Goal: Information Seeking & Learning: Check status

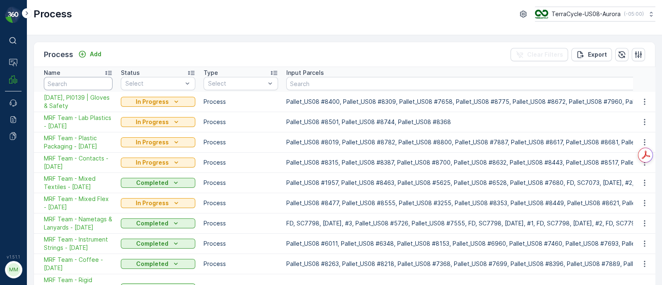
click at [63, 81] on input "text" at bounding box center [78, 83] width 69 height 13
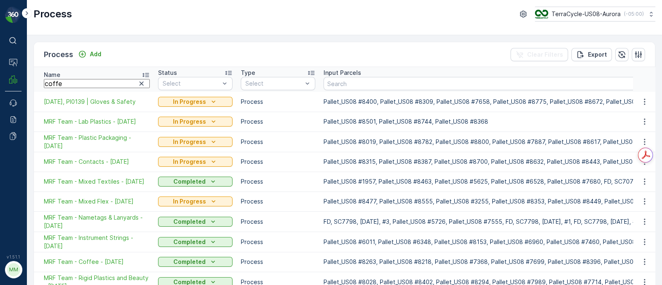
type input "coffee"
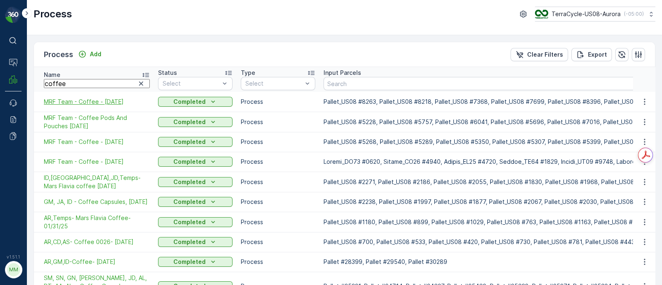
click at [56, 102] on span "MRF Team - Coffee - 09/17/25" at bounding box center [97, 102] width 106 height 8
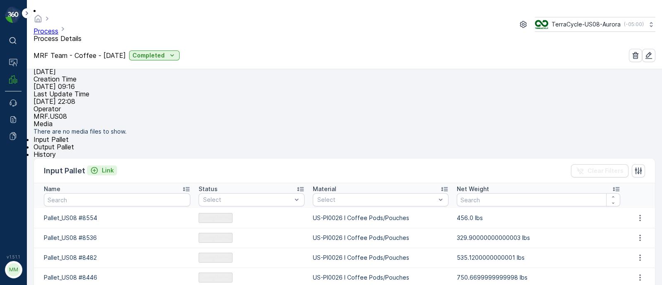
scroll to position [103, 0]
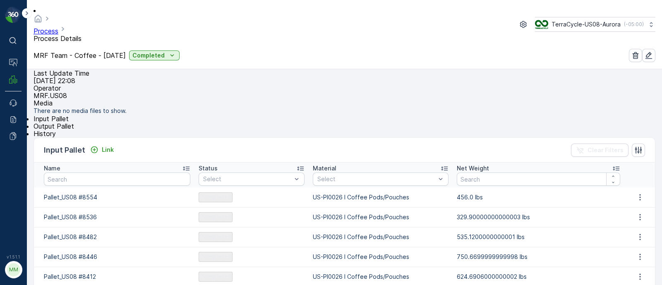
click at [74, 129] on span "Output Pallet" at bounding box center [54, 126] width 41 height 8
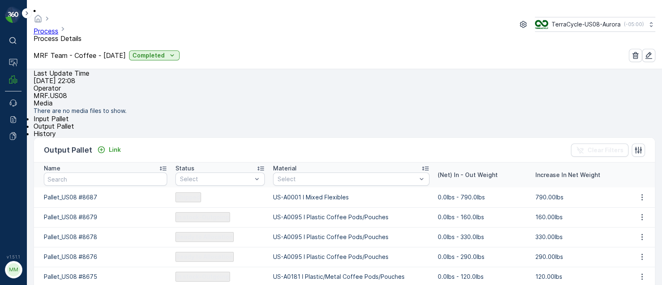
click at [421, 173] on icon at bounding box center [425, 168] width 8 height 8
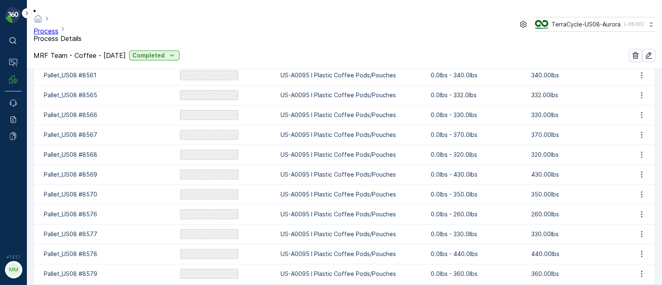
scroll to position [1041, 0]
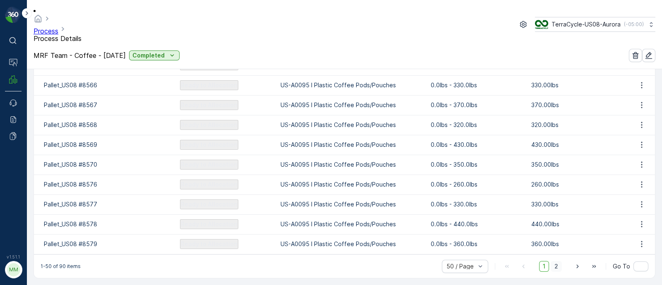
click at [556, 262] on span "2" at bounding box center [556, 266] width 11 height 11
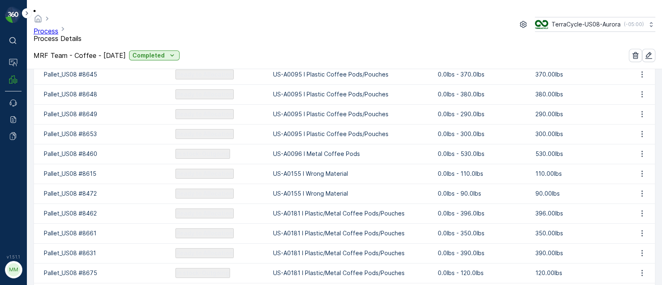
scroll to position [738, 0]
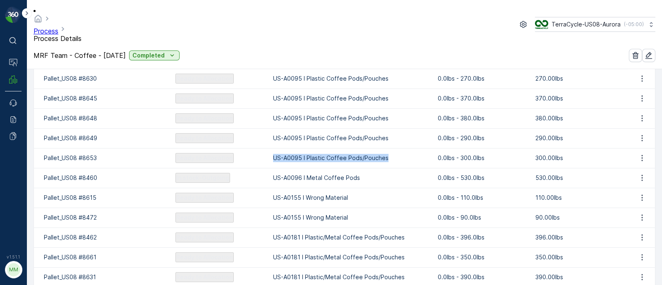
drag, startPoint x: 373, startPoint y: 164, endPoint x: 253, endPoint y: 164, distance: 120.0
click at [273, 162] on p "US-A0095 I Plastic Coffee Pods/Pouches" at bounding box center [351, 158] width 156 height 8
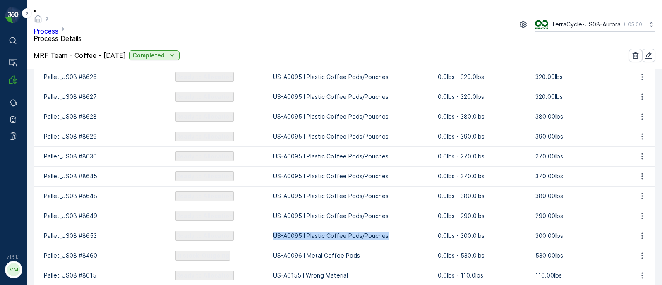
scroll to position [635, 0]
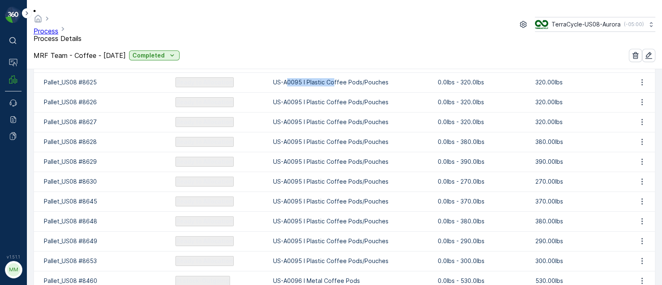
drag, startPoint x: 281, startPoint y: 87, endPoint x: 325, endPoint y: 88, distance: 43.9
click at [326, 87] on p "US-A0095 I Plastic Coffee Pods/Pouches" at bounding box center [351, 82] width 156 height 8
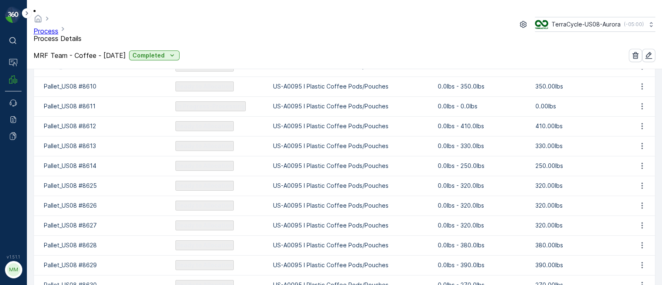
scroll to position [507, 0]
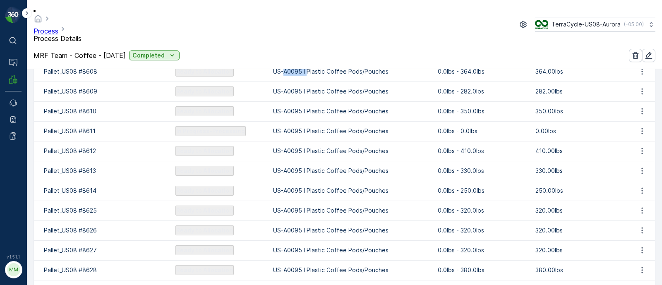
drag, startPoint x: 280, startPoint y: 53, endPoint x: 298, endPoint y: 75, distance: 28.8
click at [298, 75] on p "US-A0095 I Plastic Coffee Pods/Pouches" at bounding box center [351, 71] width 156 height 8
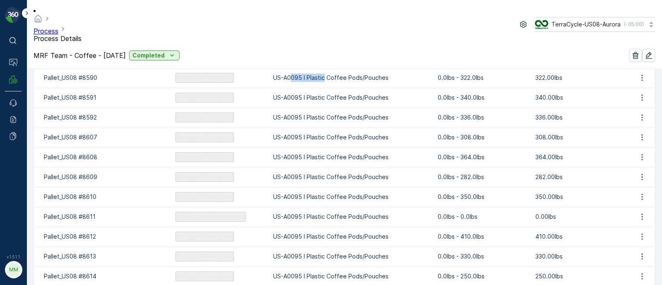
drag, startPoint x: 283, startPoint y: 54, endPoint x: 315, endPoint y: 79, distance: 40.6
click at [315, 79] on td "US-A0095 I Plastic Coffee Pods/Pouches" at bounding box center [351, 78] width 165 height 20
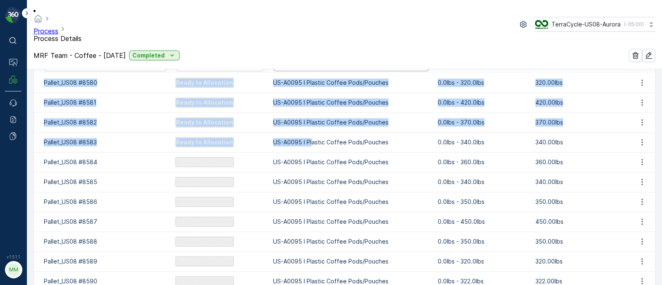
scroll to position [216, 0]
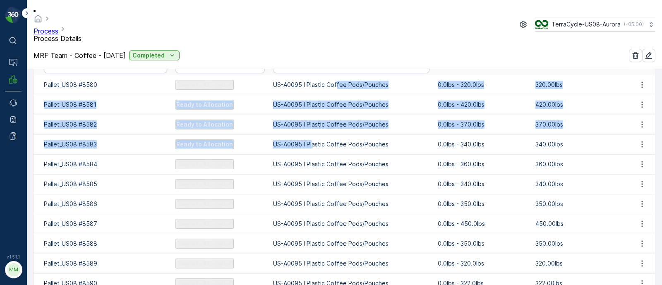
drag, startPoint x: 303, startPoint y: 49, endPoint x: 326, endPoint y: 96, distance: 52.9
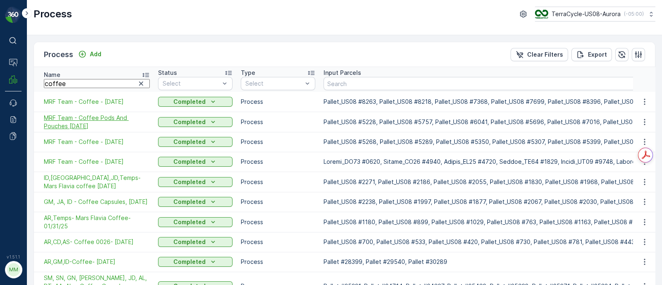
click at [87, 127] on span "MRF Team - Coffee Pods And Pouches 8/11/25" at bounding box center [97, 122] width 106 height 17
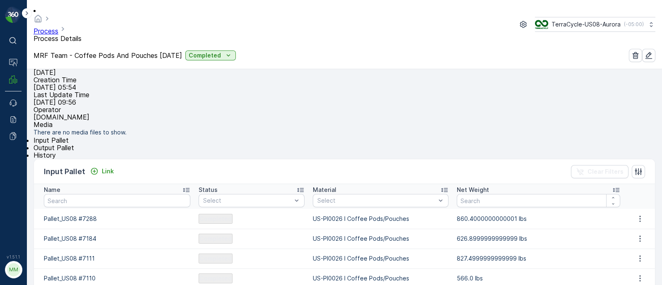
scroll to position [103, 0]
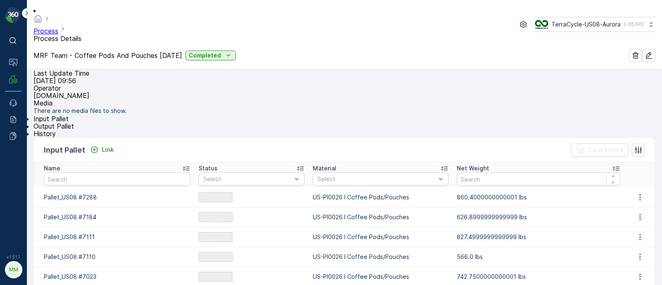
click at [74, 130] on span "Output Pallet" at bounding box center [54, 126] width 41 height 8
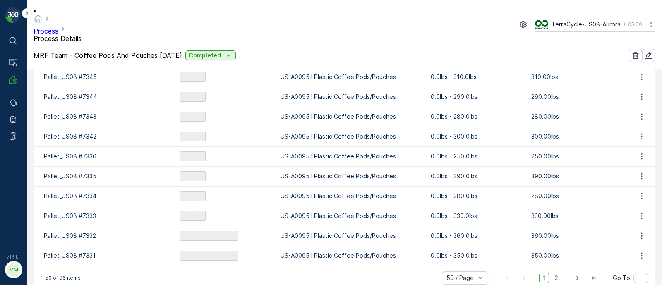
scroll to position [1041, 0]
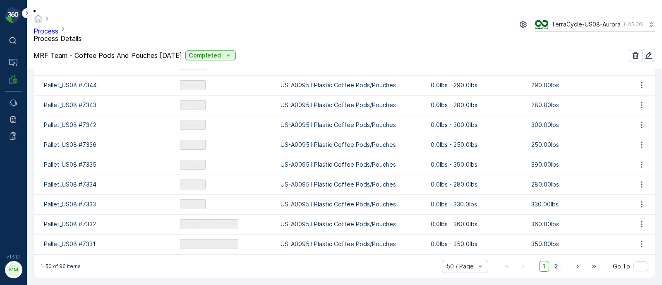
click at [557, 266] on span "2" at bounding box center [556, 266] width 11 height 11
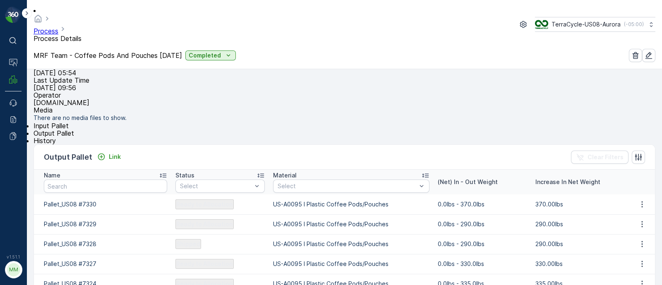
scroll to position [92, 0]
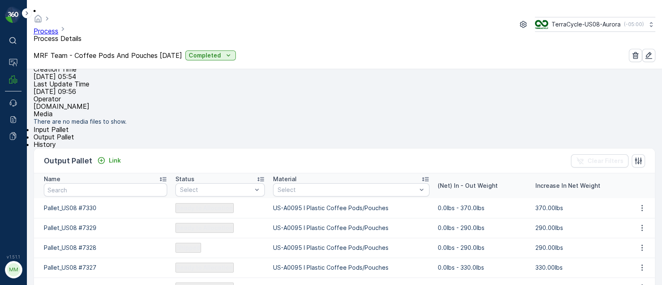
click at [421, 183] on icon at bounding box center [425, 179] width 8 height 8
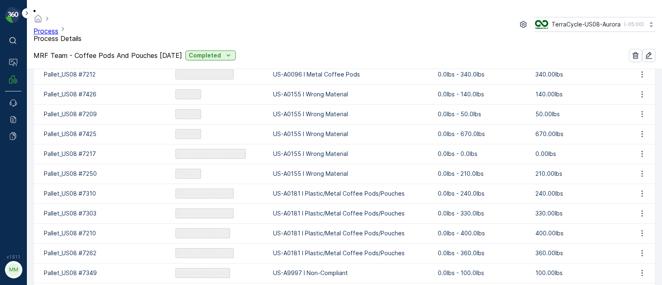
scroll to position [962, 0]
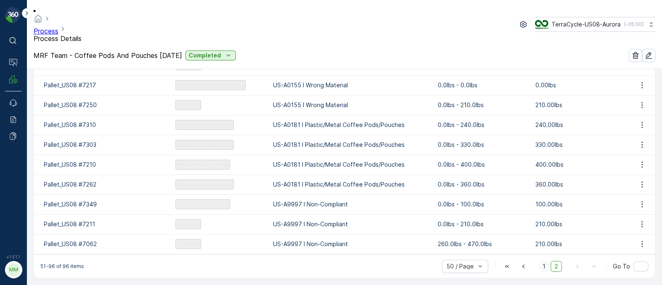
click at [546, 264] on span "1" at bounding box center [544, 266] width 10 height 11
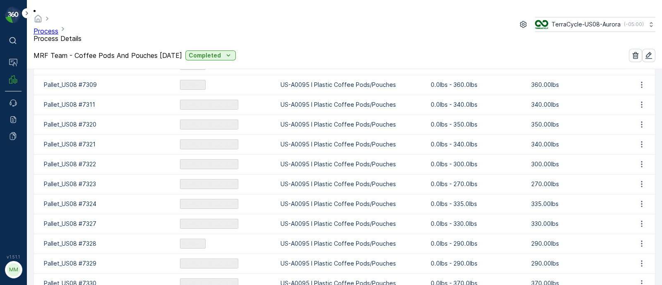
scroll to position [1041, 0]
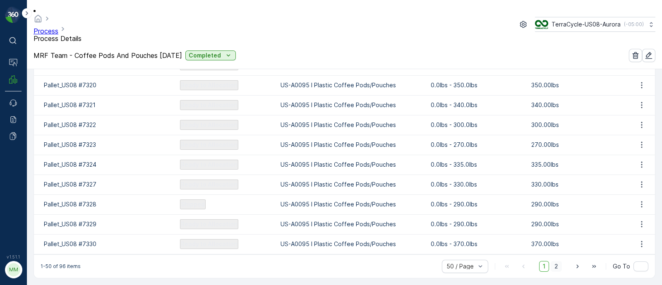
click at [558, 263] on span "2" at bounding box center [556, 266] width 11 height 11
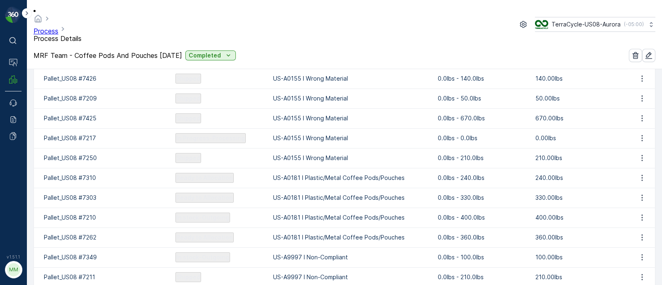
scroll to position [962, 0]
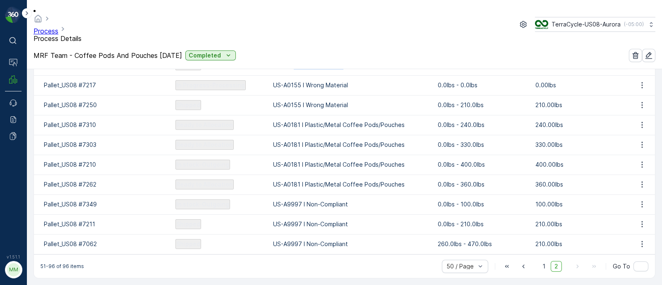
drag, startPoint x: 284, startPoint y: 62, endPoint x: 331, endPoint y: 65, distance: 46.9
click at [333, 62] on p "US-A0155 I Wrong Material" at bounding box center [351, 65] width 156 height 8
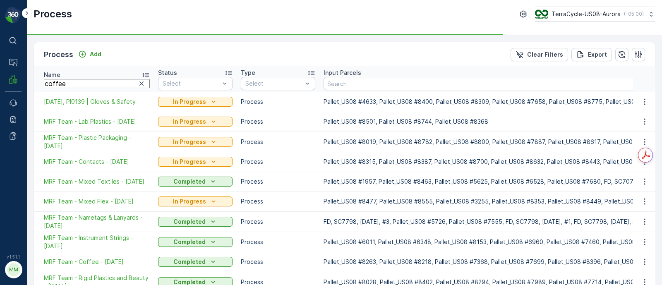
click at [68, 82] on input "coffee" at bounding box center [97, 83] width 106 height 9
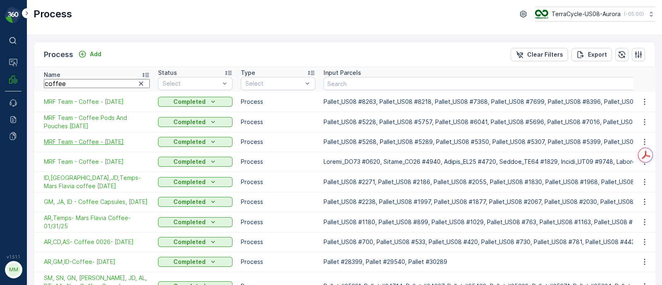
click at [67, 138] on span "MRF Team - Coffee - 6/23/25" at bounding box center [97, 142] width 106 height 8
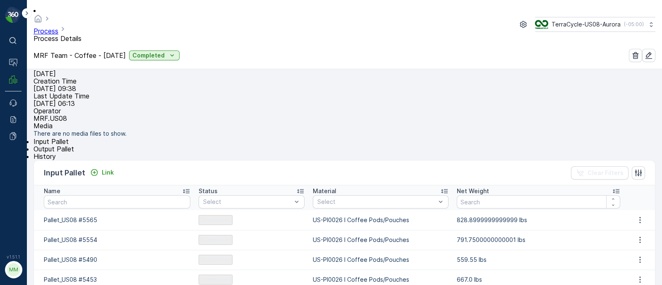
scroll to position [103, 0]
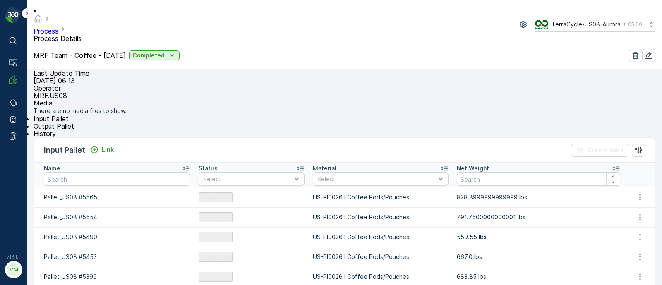
click at [94, 130] on li "Output Pallet" at bounding box center [345, 126] width 622 height 7
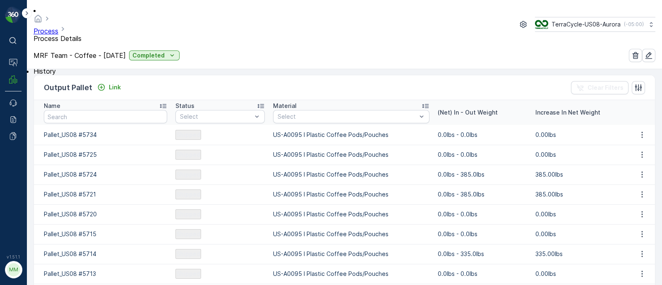
scroll to position [182, 0]
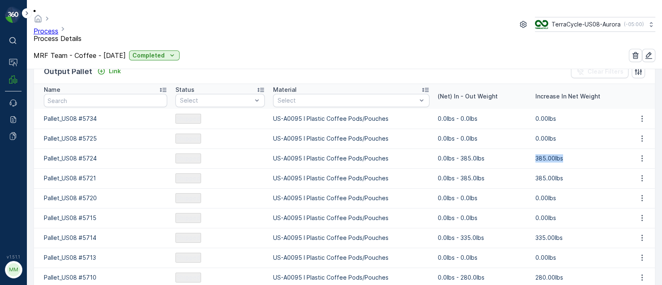
drag, startPoint x: 558, startPoint y: 167, endPoint x: 505, endPoint y: 166, distance: 53.4
click at [505, 166] on tr "Pallet_US08 #5724 Shipped US-A0095 I Plastic Coffee Pods/Pouches 0.0lbs - 385.0…" at bounding box center [344, 159] width 621 height 20
drag, startPoint x: 562, startPoint y: 184, endPoint x: 507, endPoint y: 182, distance: 54.3
click at [507, 182] on tr "Pallet_US08 #5721 Shipped US-A0095 I Plastic Coffee Pods/Pouches 0.0lbs - 385.0…" at bounding box center [344, 178] width 621 height 20
drag, startPoint x: 532, startPoint y: 243, endPoint x: 571, endPoint y: 243, distance: 38.9
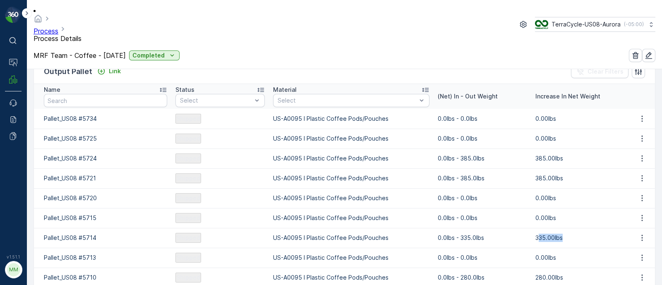
click at [571, 242] on p "335.00lbs" at bounding box center [580, 238] width 89 height 8
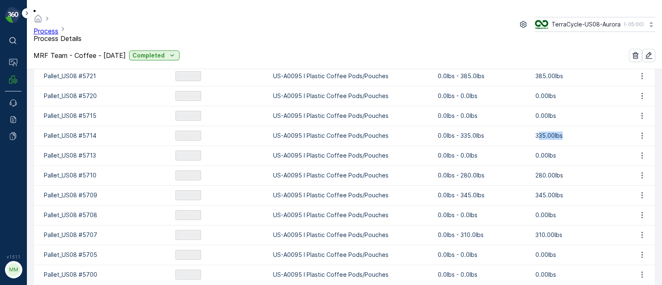
scroll to position [286, 0]
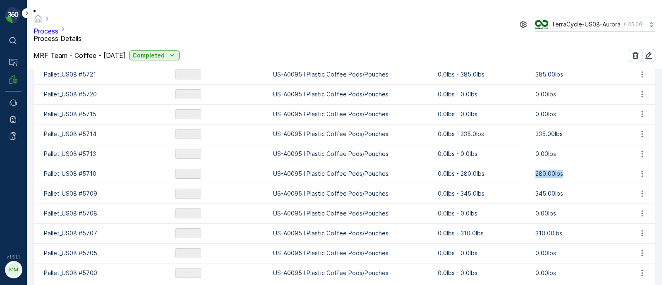
drag, startPoint x: 529, startPoint y: 180, endPoint x: 562, endPoint y: 188, distance: 33.6
click at [562, 184] on td "280.00lbs" at bounding box center [580, 174] width 98 height 20
drag, startPoint x: 530, startPoint y: 200, endPoint x: 563, endPoint y: 202, distance: 32.8
click at [563, 198] on p "345.00lbs" at bounding box center [580, 194] width 89 height 8
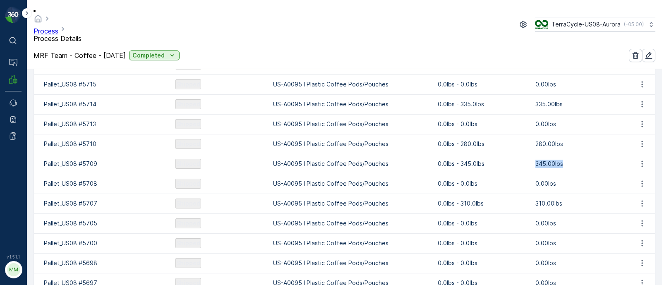
scroll to position [337, 0]
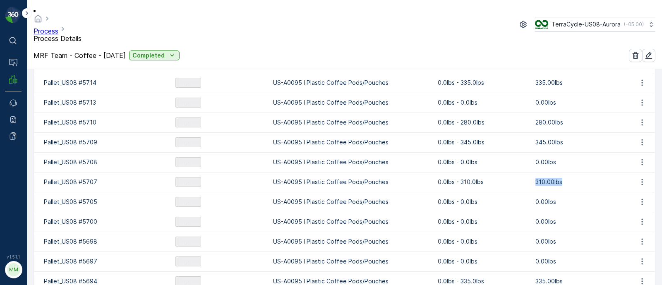
drag, startPoint x: 525, startPoint y: 189, endPoint x: 572, endPoint y: 193, distance: 46.9
click at [572, 192] on tr "Pallet_US08 #5707 Shipped US-A0095 I Plastic Coffee Pods/Pouches 0.0lbs - 310.0…" at bounding box center [344, 182] width 621 height 20
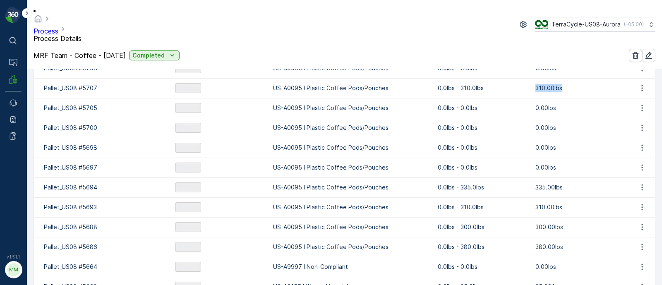
scroll to position [441, 0]
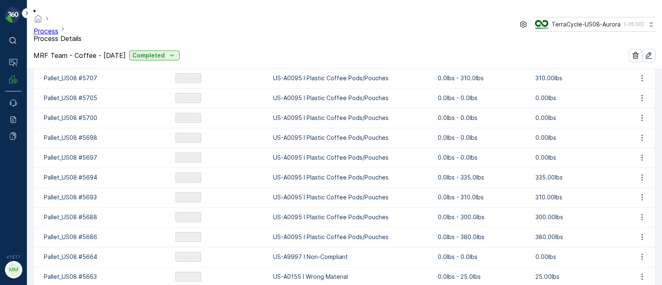
drag, startPoint x: 534, startPoint y: 258, endPoint x: 551, endPoint y: 259, distance: 17.0
click at [549, 259] on td "0.00lbs" at bounding box center [580, 257] width 98 height 20
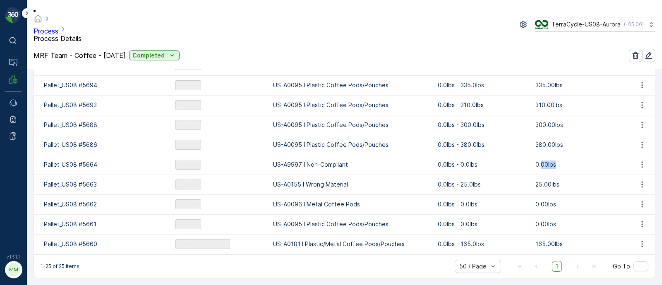
scroll to position [544, 0]
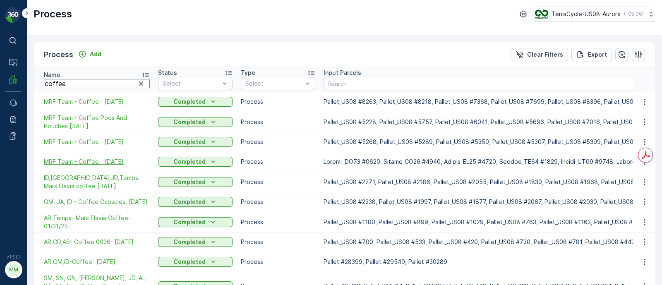
click at [60, 161] on span "MRF Team - Coffee - 5/28/25" at bounding box center [97, 162] width 106 height 8
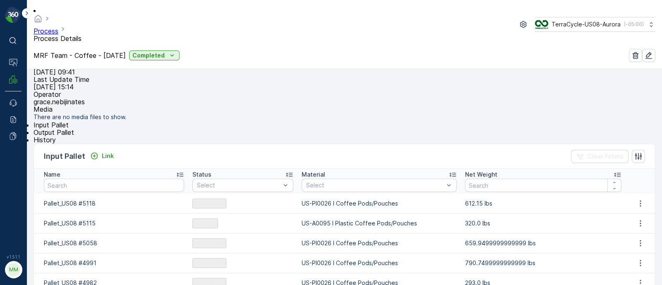
scroll to position [155, 0]
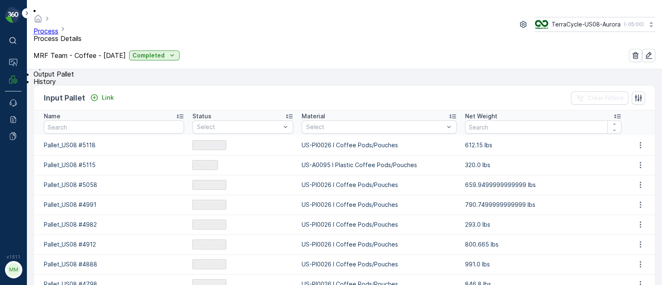
click at [74, 78] on span "Output Pallet" at bounding box center [54, 74] width 41 height 8
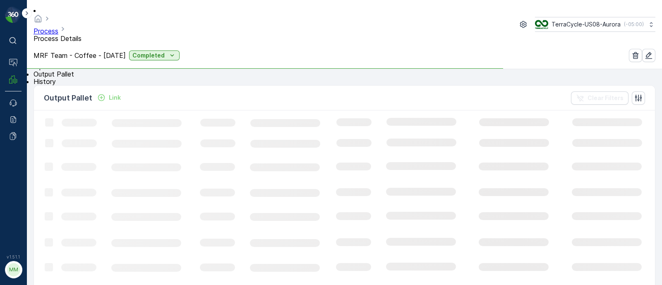
scroll to position [155, 0]
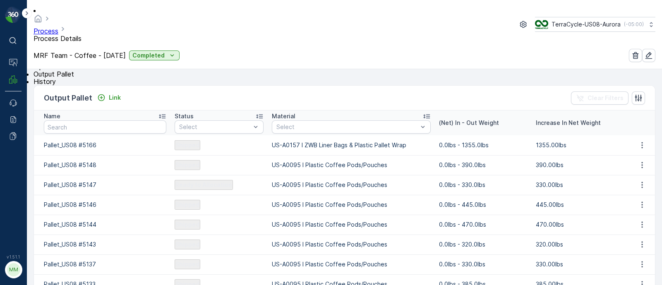
click at [423, 120] on icon at bounding box center [427, 116] width 8 height 8
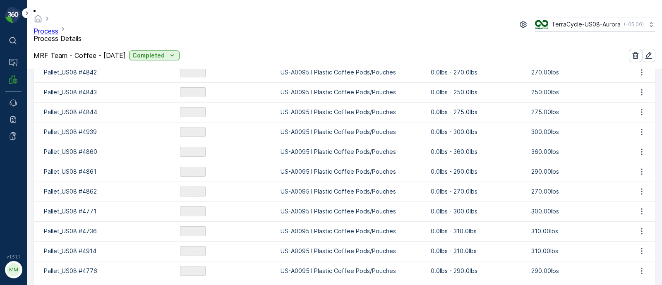
scroll to position [1041, 0]
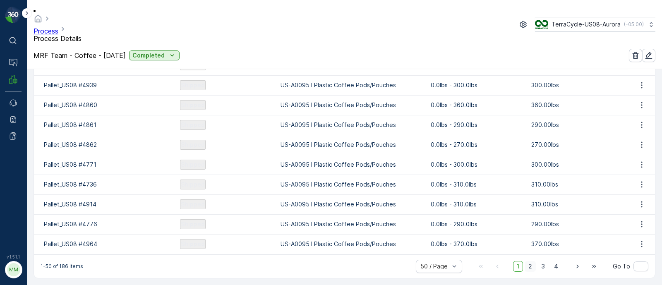
click at [534, 264] on span "2" at bounding box center [530, 266] width 11 height 11
click at [548, 263] on span "3" at bounding box center [543, 266] width 11 height 11
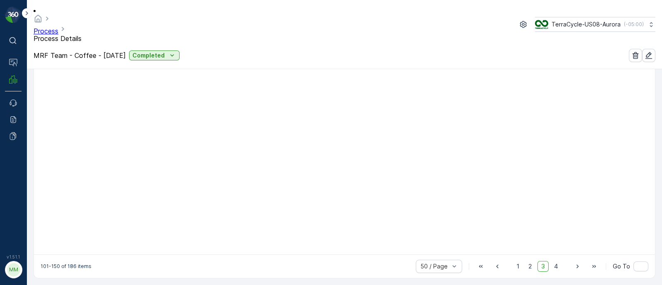
scroll to position [920, 0]
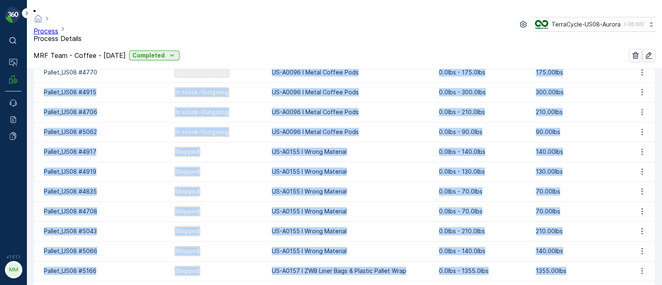
drag, startPoint x: 264, startPoint y: 143, endPoint x: 335, endPoint y: 297, distance: 169.8
click at [335, 285] on html "⌘B Operations MRF Events Reports Documents v 1.51.1 MM MRF.US08 Process Process…" at bounding box center [331, 142] width 662 height 285
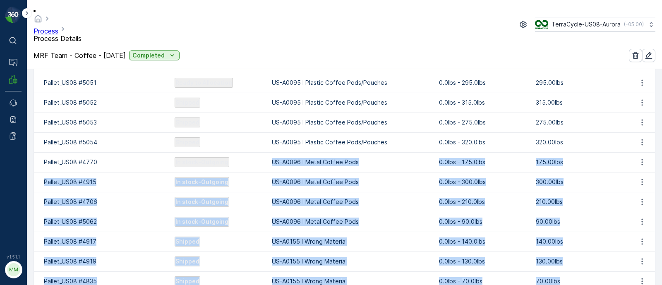
scroll to position [886, 0]
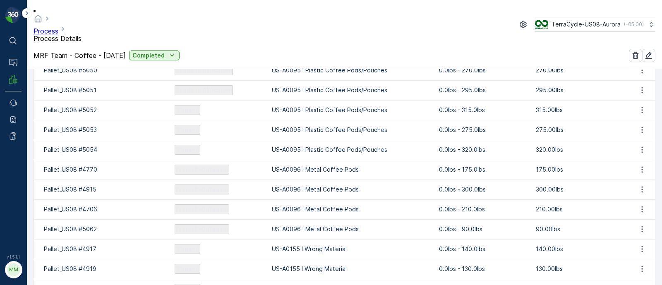
drag, startPoint x: 286, startPoint y: 60, endPoint x: 315, endPoint y: 60, distance: 28.1
click at [316, 55] on p "US-A0095 I Plastic Coffee Pods/Pouches" at bounding box center [351, 50] width 159 height 8
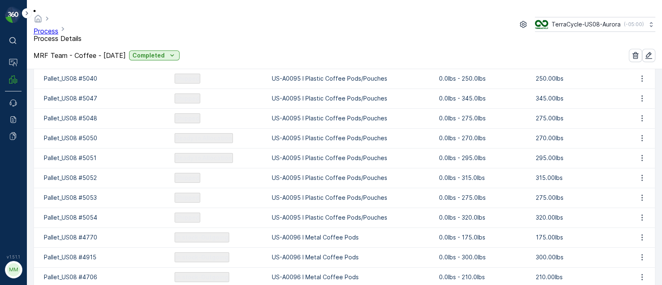
drag, startPoint x: 310, startPoint y: 53, endPoint x: 333, endPoint y: 53, distance: 23.2
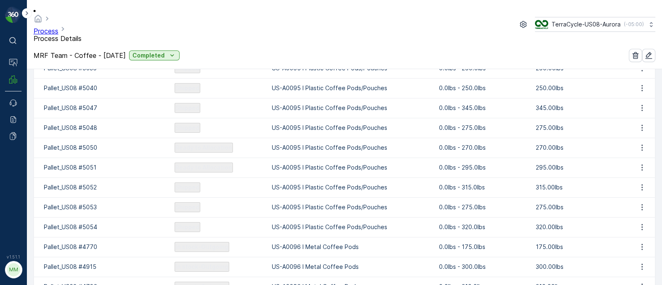
drag, startPoint x: 308, startPoint y: 57, endPoint x: 336, endPoint y: 56, distance: 28.2
click at [336, 53] on p "US-A0095 I Plastic Coffee Pods/Pouches" at bounding box center [351, 48] width 159 height 8
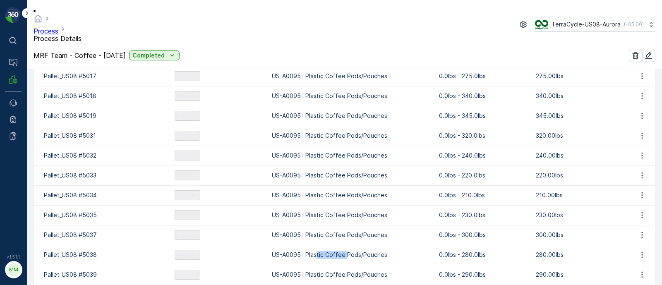
scroll to position [601, 0]
drag, startPoint x: 297, startPoint y: 65, endPoint x: 320, endPoint y: 66, distance: 23.6
click at [320, 61] on p "US-A0095 I Plastic Coffee Pods/Pouches" at bounding box center [351, 57] width 159 height 8
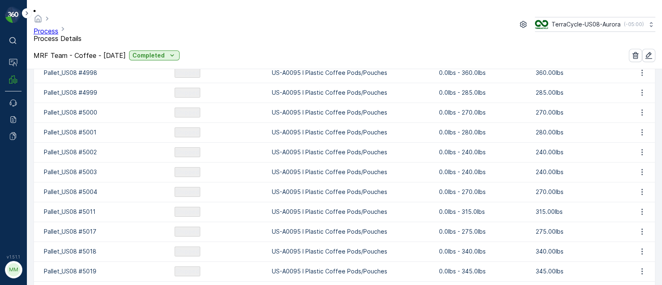
drag, startPoint x: 300, startPoint y: 63, endPoint x: 328, endPoint y: 65, distance: 28.6
click at [328, 63] on td "US-A0095 I Plastic Coffee Pods/Pouches" at bounding box center [351, 53] width 167 height 20
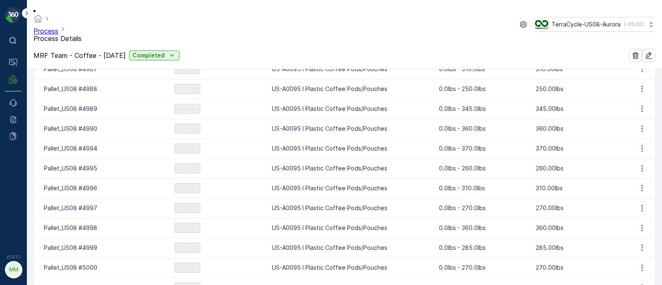
drag, startPoint x: 299, startPoint y: 57, endPoint x: 333, endPoint y: 55, distance: 34.4
click at [333, 53] on p "US-A0095 I Plastic Coffee Pods/Pouches" at bounding box center [351, 49] width 159 height 8
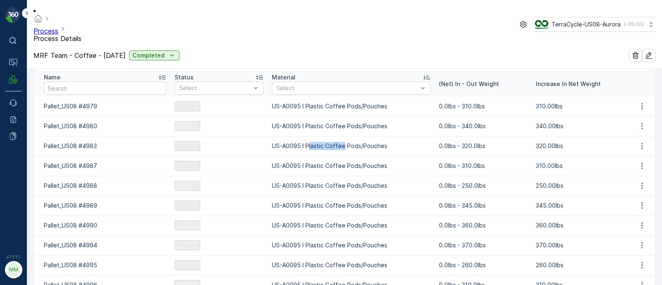
scroll to position [84, 0]
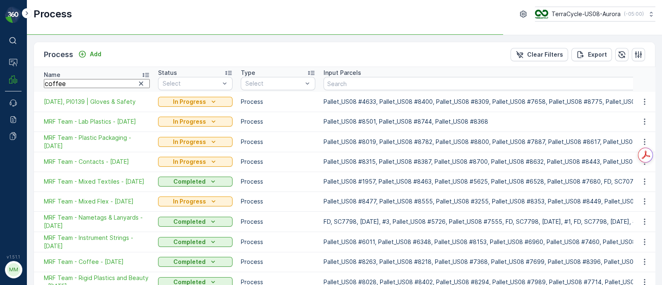
click at [77, 83] on input "coffee" at bounding box center [97, 83] width 106 height 9
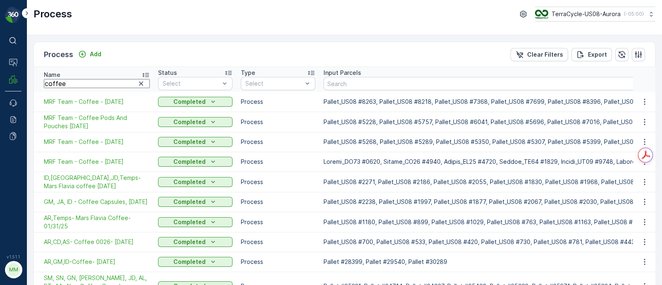
drag, startPoint x: 72, startPoint y: 86, endPoint x: 63, endPoint y: 67, distance: 20.4
click at [72, 86] on input "coffee" at bounding box center [97, 83] width 106 height 9
drag, startPoint x: 79, startPoint y: 79, endPoint x: 22, endPoint y: 85, distance: 56.6
click at [22, 85] on div "⌘B Operations MRF Events Reports Documents v 1.51.1 MM MRF.US08 Process TerraCy…" at bounding box center [331, 142] width 662 height 285
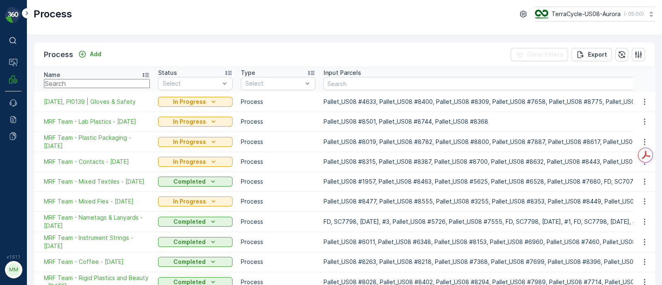
click at [79, 81] on input "text" at bounding box center [97, 83] width 106 height 9
type input "coffee"
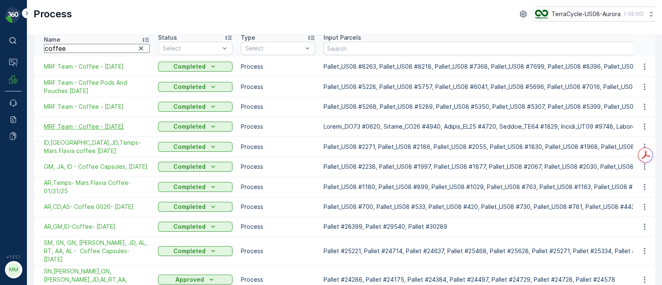
scroll to position [51, 0]
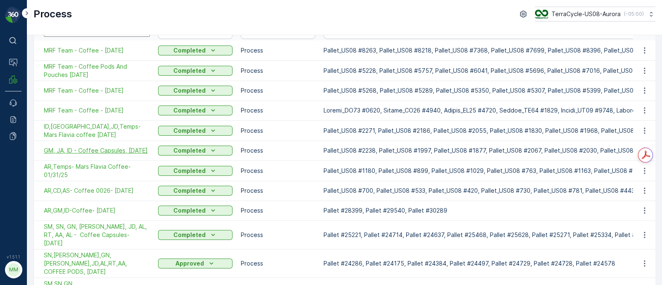
click at [91, 148] on span "GM, JA, ID - Coffee Capsules, 3/11/25" at bounding box center [97, 151] width 106 height 8
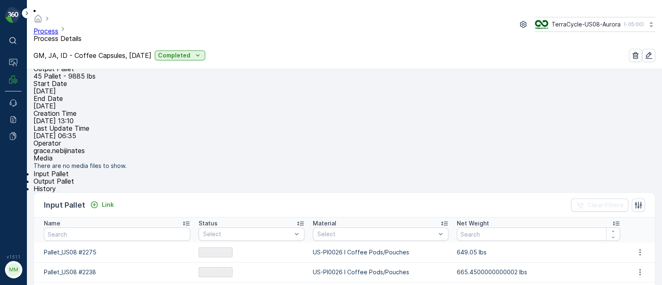
scroll to position [103, 0]
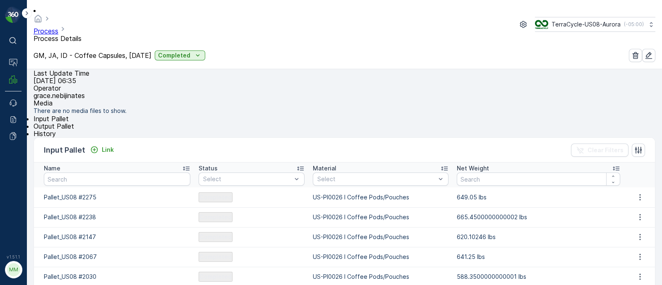
click at [74, 130] on span "Output Pallet" at bounding box center [54, 126] width 41 height 8
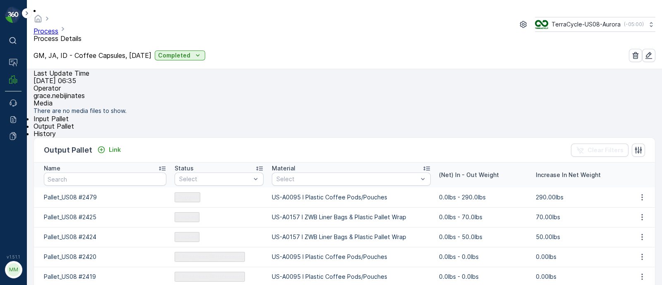
click at [423, 173] on icon at bounding box center [427, 168] width 8 height 8
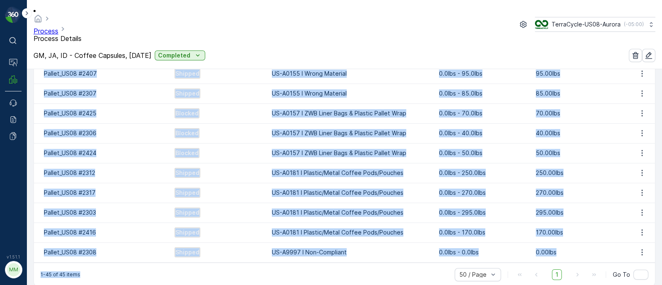
scroll to position [942, 0]
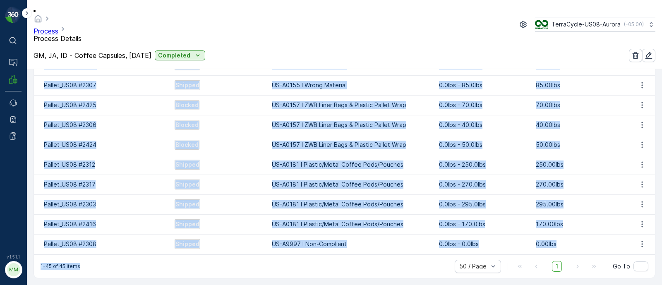
drag, startPoint x: 264, startPoint y: 153, endPoint x: 261, endPoint y: 290, distance: 136.6
click at [261, 285] on html "⌘B Operations MRF Events Reports Documents v 1.51.1 MM MRF.US08 Process Process…" at bounding box center [331, 142] width 662 height 285
click at [344, 63] on p "US-A0155 I Wrong Material" at bounding box center [351, 65] width 159 height 8
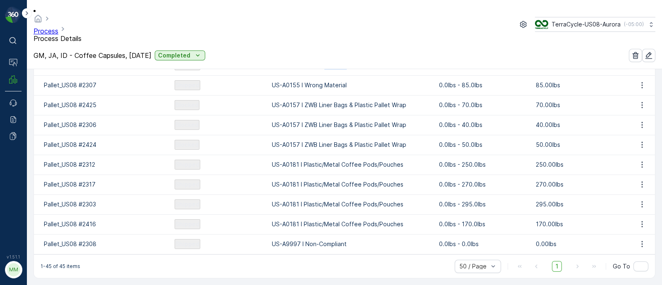
drag, startPoint x: 344, startPoint y: 63, endPoint x: 321, endPoint y: 65, distance: 22.8
click at [321, 65] on p "US-A0155 I Wrong Material" at bounding box center [351, 65] width 159 height 8
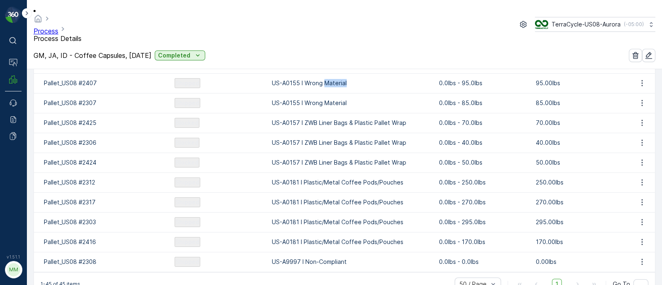
scroll to position [890, 0]
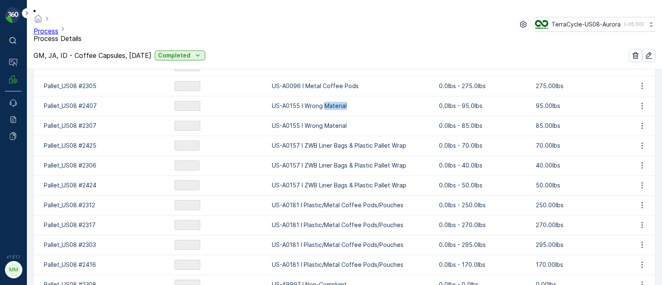
click at [354, 110] on p "US-A0155 I Wrong Material" at bounding box center [351, 106] width 159 height 8
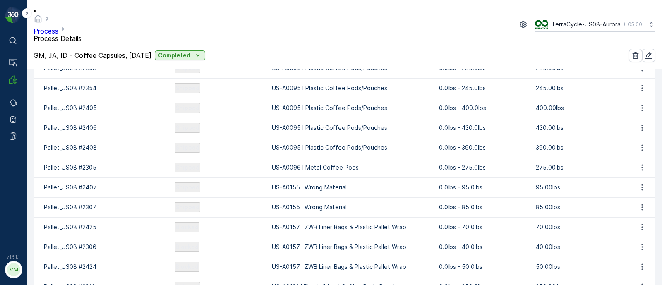
scroll to position [786, 0]
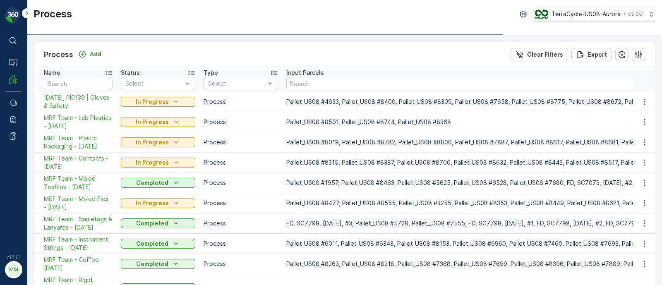
type input "coffee"
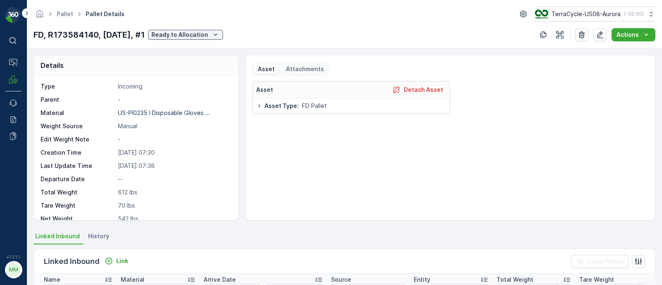
click at [315, 69] on p "Attachments" at bounding box center [304, 69] width 39 height 8
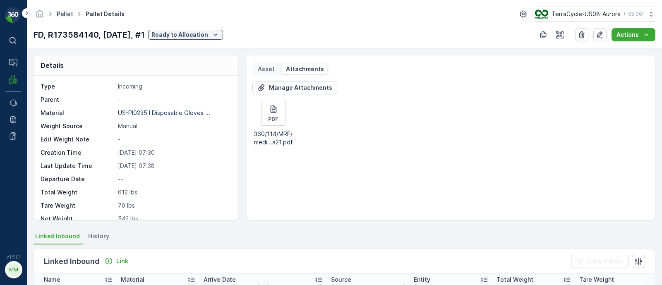
click at [64, 17] on link "Pallet" at bounding box center [65, 13] width 17 height 7
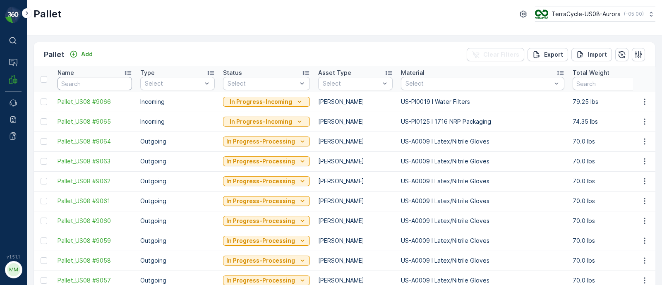
click at [84, 85] on input "text" at bounding box center [95, 83] width 75 height 13
type input "351"
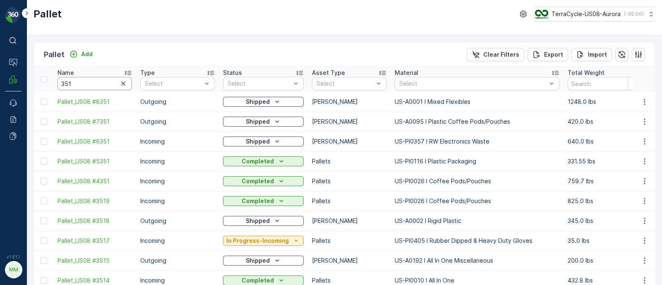
click at [61, 82] on input "351" at bounding box center [95, 83] width 75 height 13
type input "#351"
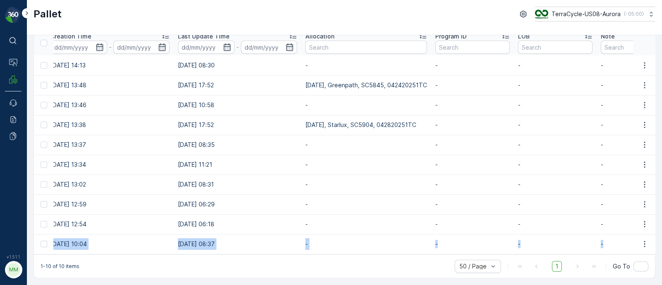
scroll to position [0, 980]
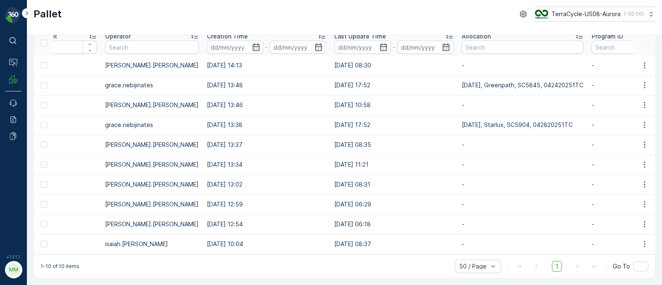
drag, startPoint x: 371, startPoint y: 241, endPoint x: 30, endPoint y: 239, distance: 341.5
click at [30, 239] on div "Pallet Add Clear Filters Export Import Name #351 Type Select Status Select Asse…" at bounding box center [344, 160] width 635 height 250
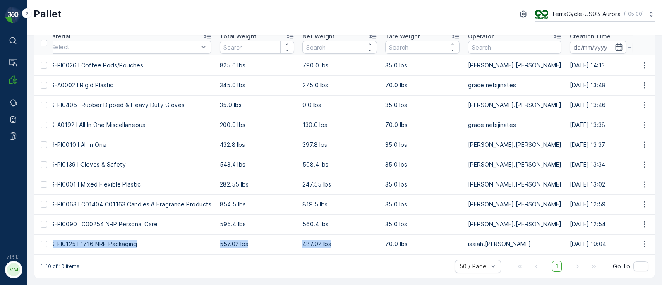
scroll to position [0, 0]
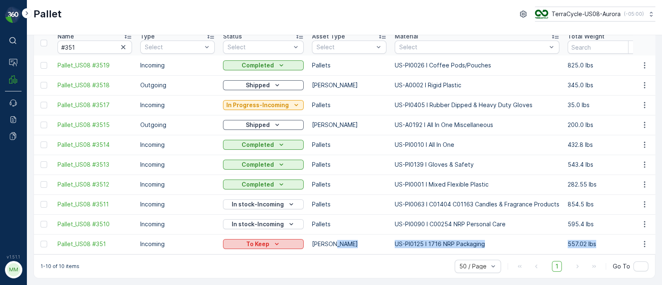
click at [255, 243] on p "To Keep" at bounding box center [257, 244] width 23 height 8
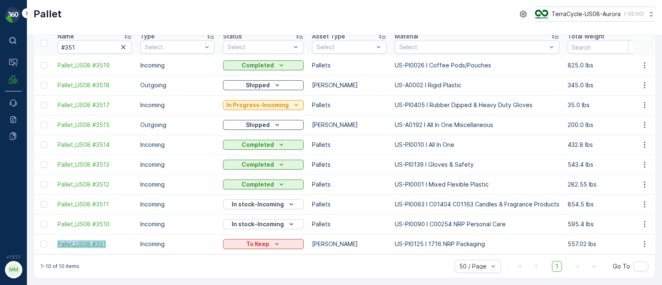
drag, startPoint x: 51, startPoint y: 240, endPoint x: 115, endPoint y: 242, distance: 63.3
copy span "Pallet_US08 #351"
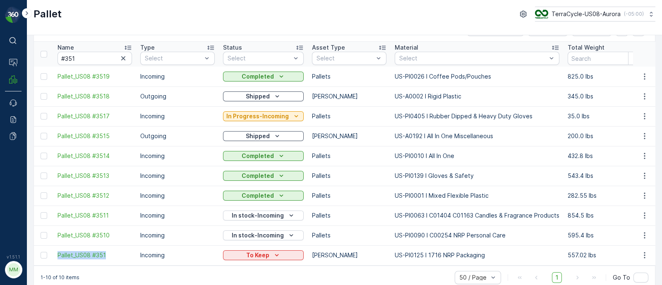
scroll to position [39, 0]
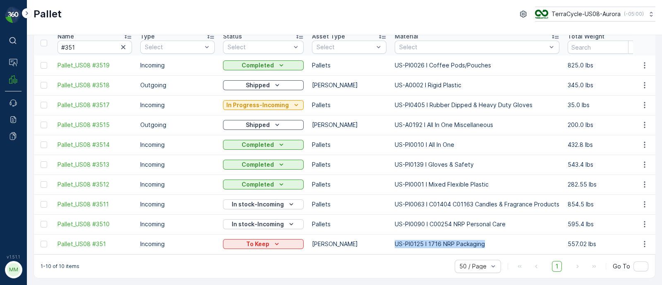
drag, startPoint x: 490, startPoint y: 241, endPoint x: 394, endPoint y: 244, distance: 96.1
click at [395, 244] on p "US-PI0125 I 1716 NRP Packaging" at bounding box center [477, 244] width 165 height 8
copy p "US-PI0125 I 1716 NRP Packaging"
drag, startPoint x: 84, startPoint y: 43, endPoint x: 66, endPoint y: 43, distance: 18.2
click at [66, 43] on input "#351" at bounding box center [95, 47] width 75 height 13
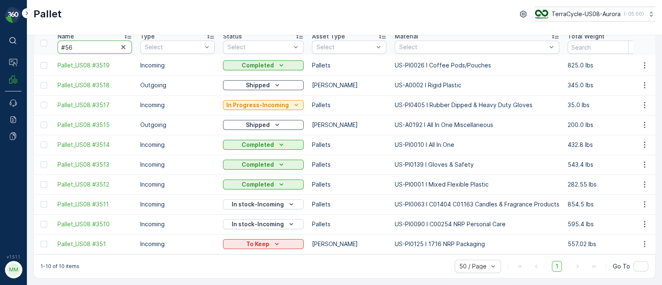
type input "#567"
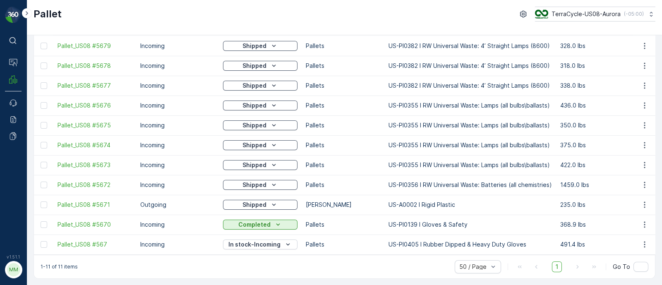
scroll to position [60, 0]
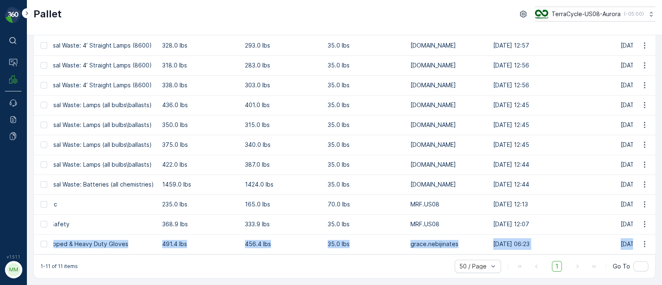
drag, startPoint x: 425, startPoint y: 238, endPoint x: 664, endPoint y: 239, distance: 239.7
click at [662, 239] on html "⌘B Operations MRF Events Reports Documents v 1.51.1 MM MRF.US08 Pallet TerraCyc…" at bounding box center [331, 142] width 662 height 285
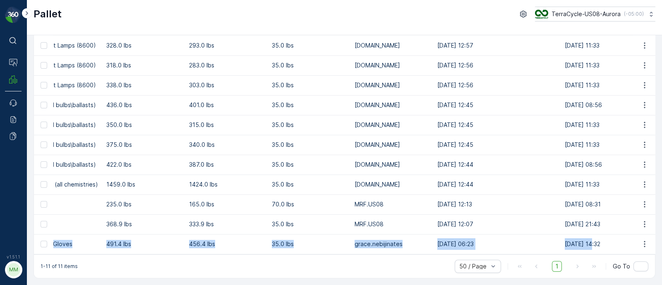
click at [124, 240] on p "491.4 lbs" at bounding box center [143, 244] width 75 height 8
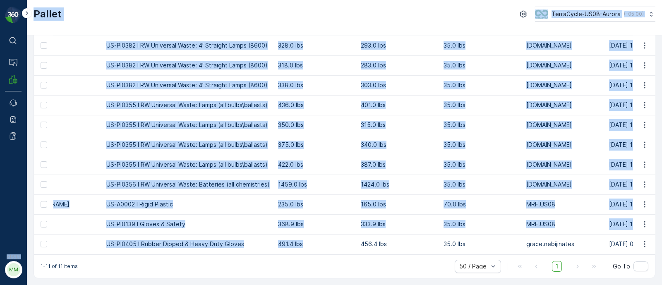
scroll to position [0, 0]
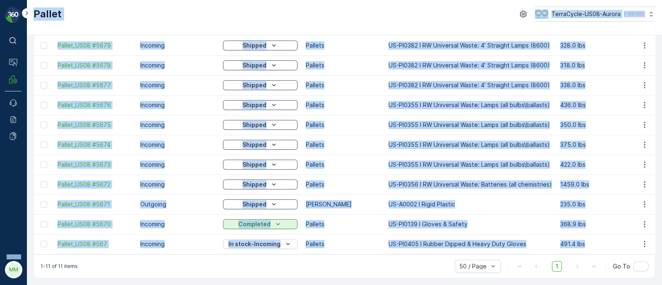
drag, startPoint x: 137, startPoint y: 238, endPoint x: 0, endPoint y: 240, distance: 136.6
click at [0, 240] on div "⌘B Operations MRF Events Reports Documents v 1.51.1 MM MRF.US08 Pallet TerraCyc…" at bounding box center [331, 142] width 662 height 285
click at [415, 242] on p "US-PI0405 I Rubber Dipped & Heavy Duty Gloves" at bounding box center [471, 244] width 164 height 8
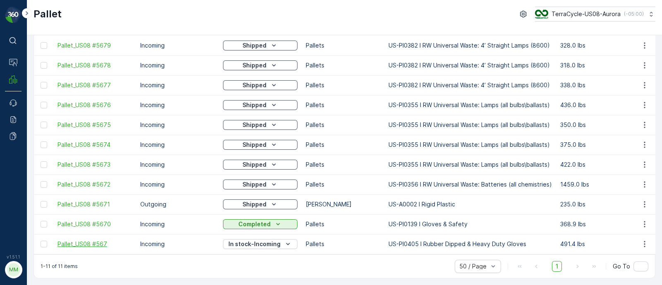
click at [99, 242] on span "Pallet_US08 #567" at bounding box center [95, 244] width 75 height 8
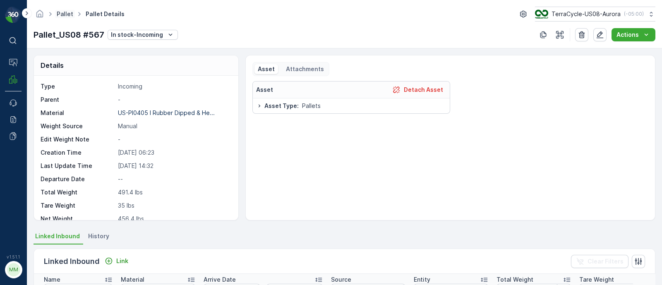
click at [66, 13] on link "Pallet" at bounding box center [65, 13] width 17 height 7
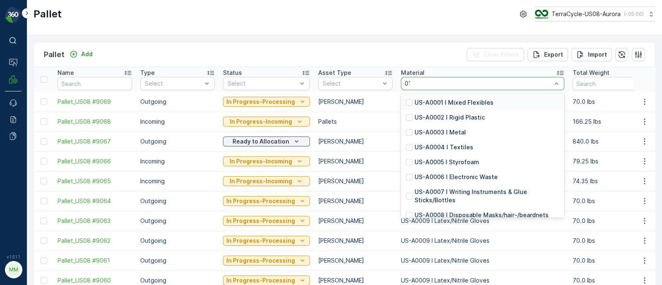
type input "0139"
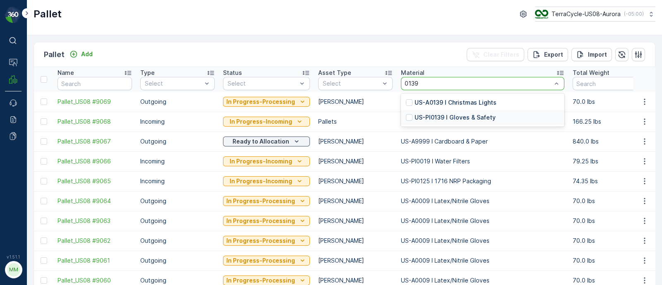
click at [438, 115] on p "US-PI0139 I Gloves & Safety" at bounding box center [455, 117] width 81 height 8
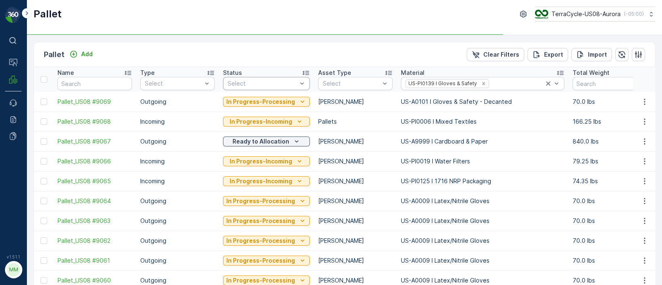
click at [244, 88] on div "Select" at bounding box center [266, 83] width 87 height 13
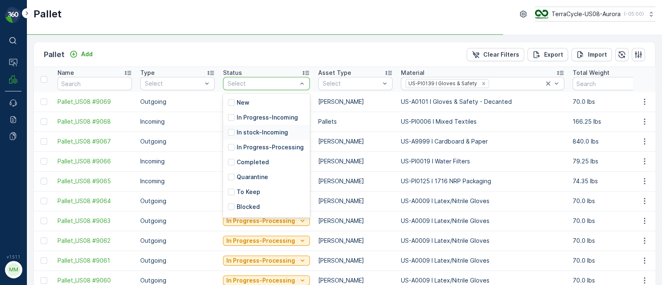
click at [243, 132] on p "In stock-Incoming" at bounding box center [262, 132] width 51 height 8
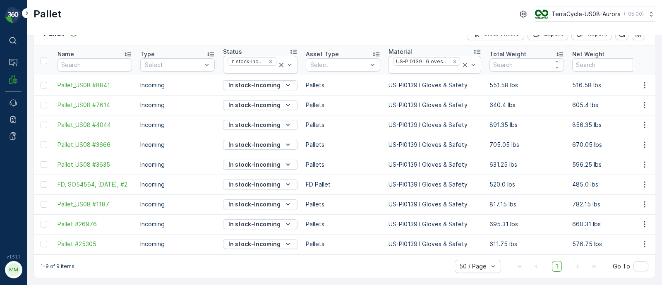
scroll to position [24, 0]
drag, startPoint x: 343, startPoint y: 176, endPoint x: 362, endPoint y: 178, distance: 18.7
click at [348, 180] on p "FD Pallet" at bounding box center [343, 184] width 75 height 8
drag, startPoint x: 362, startPoint y: 178, endPoint x: 472, endPoint y: 180, distance: 110.5
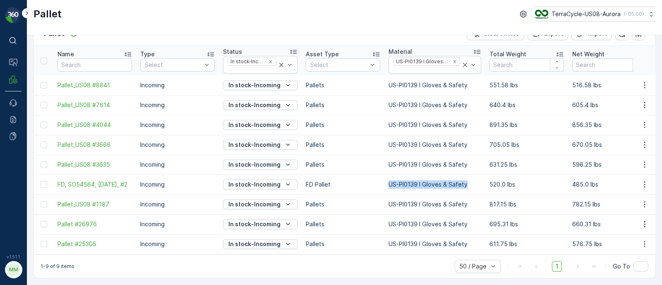
click at [472, 180] on p "US-PI0139 I Gloves & Safety" at bounding box center [435, 184] width 93 height 8
drag, startPoint x: 355, startPoint y: 180, endPoint x: 268, endPoint y: 177, distance: 87.0
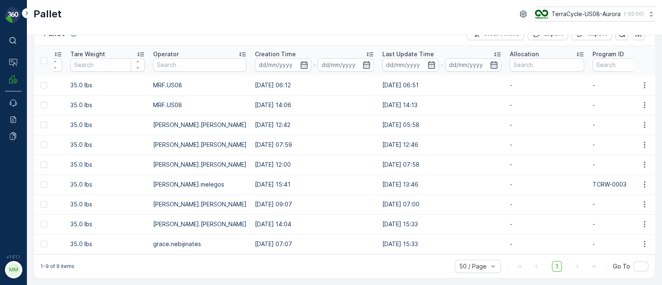
scroll to position [0, 586]
click at [385, 102] on td "[DATE] 14:13" at bounding box center [441, 105] width 127 height 20
click at [384, 83] on td "[DATE] 06:51" at bounding box center [441, 85] width 127 height 20
drag, startPoint x: 351, startPoint y: 122, endPoint x: 408, endPoint y: 237, distance: 128.1
click at [408, 237] on tbody "Pallet_US08 #8841 Incoming In stock-Incoming Pallets US-PI0139 I Gloves & Safet…" at bounding box center [194, 164] width 1493 height 179
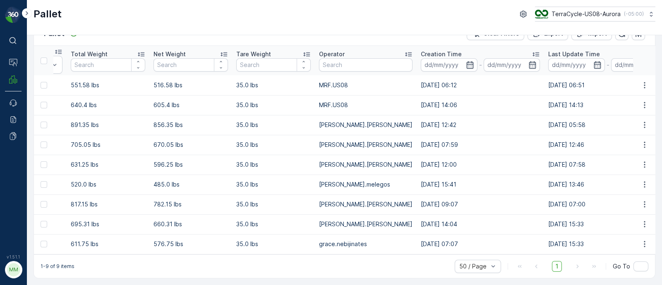
scroll to position [0, 420]
drag, startPoint x: 524, startPoint y: 79, endPoint x: 577, endPoint y: 80, distance: 53.4
click at [577, 80] on td "[DATE] 06:51" at bounding box center [606, 85] width 127 height 20
drag, startPoint x: 572, startPoint y: 101, endPoint x: 510, endPoint y: 101, distance: 61.7
click at [510, 101] on tr "Pallet_US08 #7614 Incoming In stock-Incoming Pallets US-PI0139 I Gloves & Safet…" at bounding box center [360, 105] width 1493 height 20
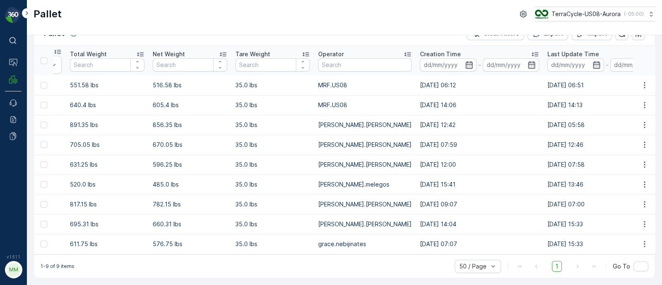
click at [572, 95] on td "[DATE] 14:13" at bounding box center [606, 105] width 127 height 20
drag, startPoint x: 541, startPoint y: 79, endPoint x: 524, endPoint y: 79, distance: 16.6
click at [543, 79] on td "[DATE] 06:51" at bounding box center [606, 85] width 127 height 20
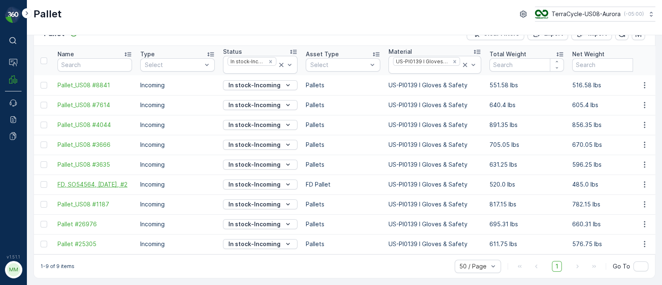
drag, startPoint x: 55, startPoint y: 175, endPoint x: 82, endPoint y: 185, distance: 29.1
click at [82, 185] on td "FD, SO54564, [DATE], #2" at bounding box center [94, 185] width 83 height 20
